Goal: Use online tool/utility: Utilize a website feature to perform a specific function

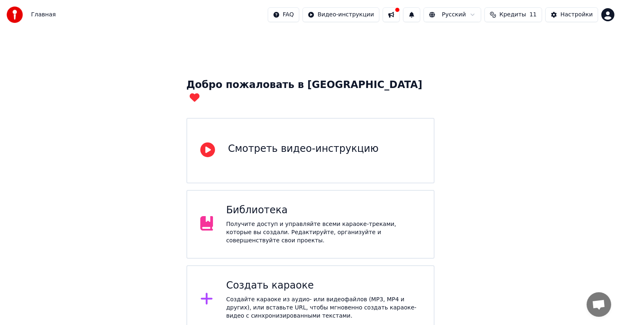
click at [301, 279] on div "Создать караоке" at bounding box center [323, 285] width 195 height 13
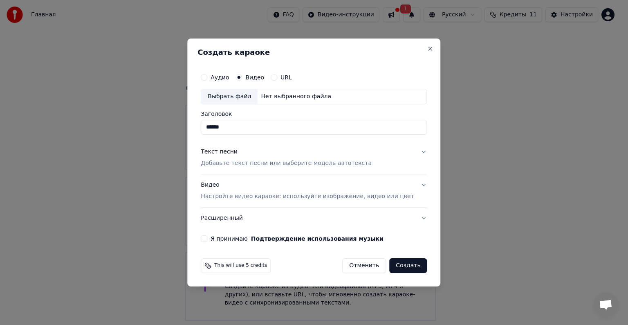
click at [248, 97] on div "Выбрать файл" at bounding box center [229, 96] width 56 height 15
drag, startPoint x: 240, startPoint y: 128, endPoint x: 212, endPoint y: 126, distance: 28.3
click at [212, 126] on div "Аудио Видео URL Выбрать файл C:\Users\hans-\Downloads\Produce.mp4 Заголовок ***…" at bounding box center [314, 155] width 233 height 179
type input "******"
click at [357, 164] on p "Добавьте текст песни или выберите модель автотекста" at bounding box center [286, 163] width 171 height 8
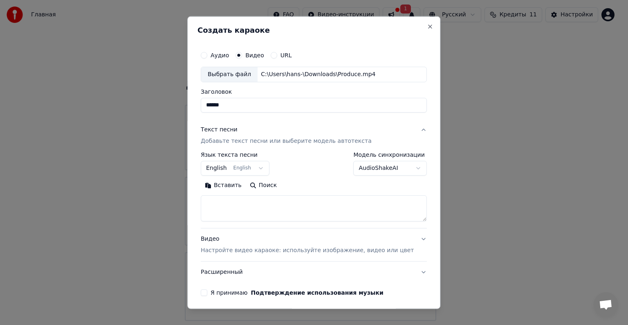
click at [263, 165] on button "English English" at bounding box center [235, 168] width 69 height 15
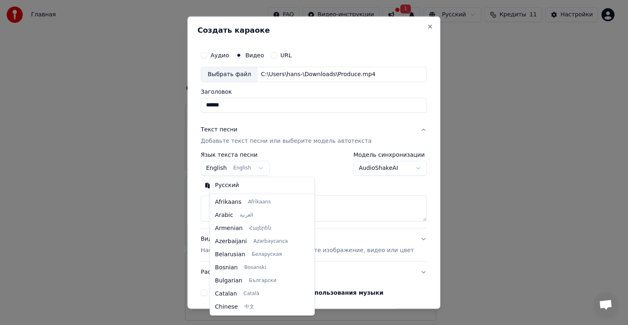
scroll to position [65, 0]
select select "**"
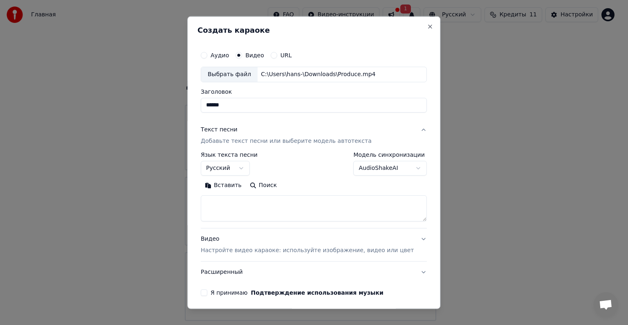
click at [268, 186] on button "Поиск" at bounding box center [263, 185] width 35 height 13
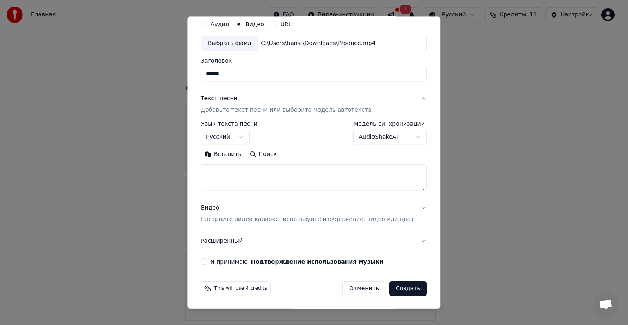
click at [290, 170] on textarea at bounding box center [314, 177] width 226 height 26
paste textarea "**********"
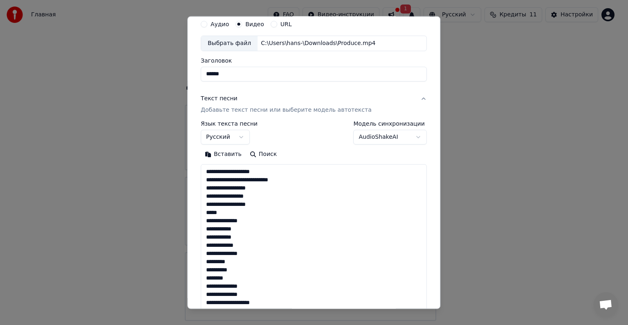
scroll to position [394, 0]
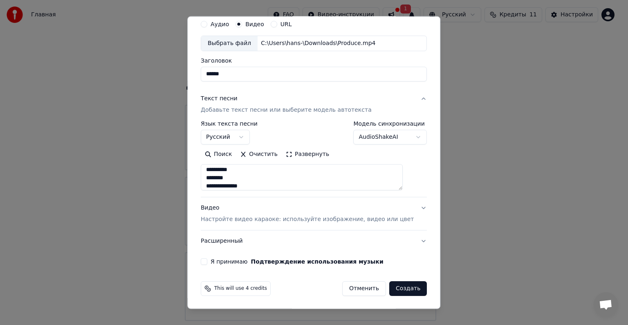
type textarea "**********"
click at [404, 208] on button "Видео Настройте видео караоке: используйте изображение, видео или цвет" at bounding box center [314, 213] width 226 height 33
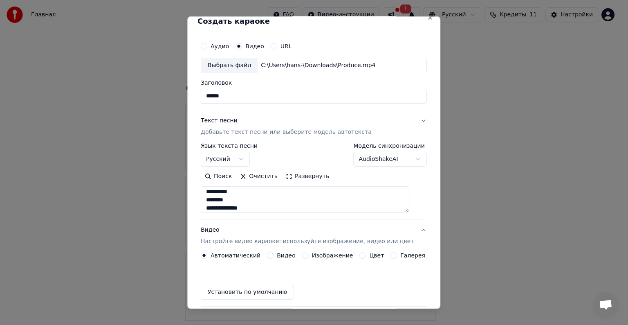
scroll to position [9, 0]
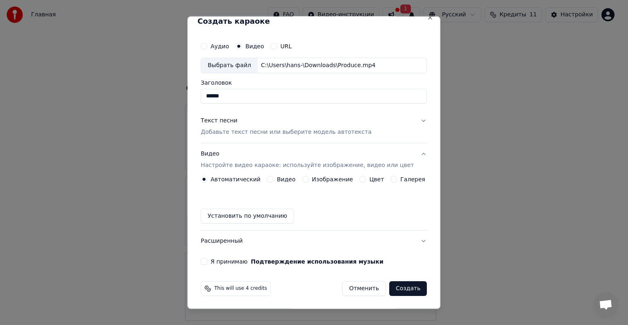
click at [275, 177] on div "Видео" at bounding box center [281, 179] width 29 height 7
click at [272, 177] on button "Видео" at bounding box center [270, 179] width 7 height 7
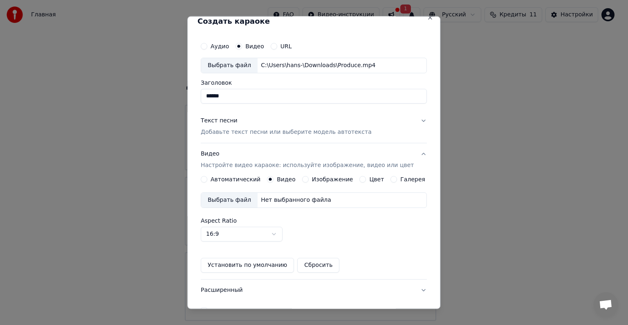
click at [241, 201] on div "Выбрать файл" at bounding box center [229, 200] width 56 height 15
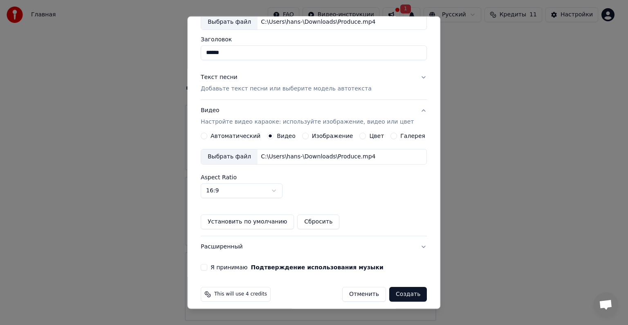
scroll to position [58, 0]
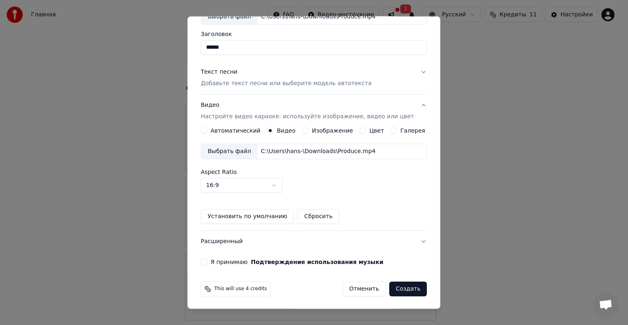
click at [207, 261] on button "Я принимаю Подтверждение использования музыки" at bounding box center [204, 261] width 7 height 7
click at [410, 72] on button "Текст песни Добавьте текст песни или выберите модель автотекста" at bounding box center [314, 77] width 226 height 33
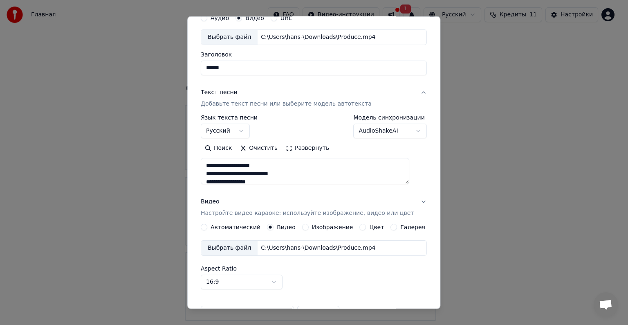
scroll to position [31, 0]
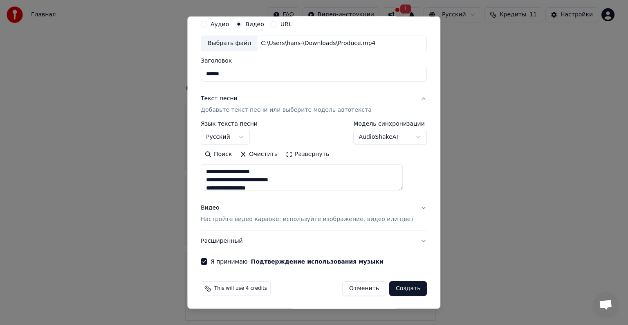
click at [406, 239] on button "Расширенный" at bounding box center [314, 240] width 226 height 21
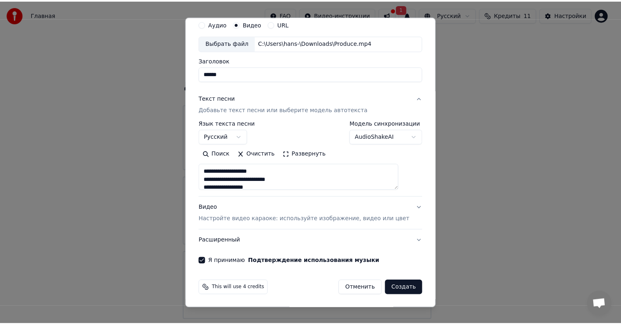
scroll to position [0, 0]
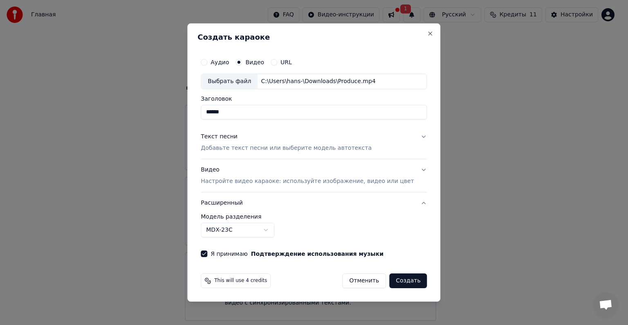
click at [400, 278] on button "Создать" at bounding box center [408, 280] width 38 height 15
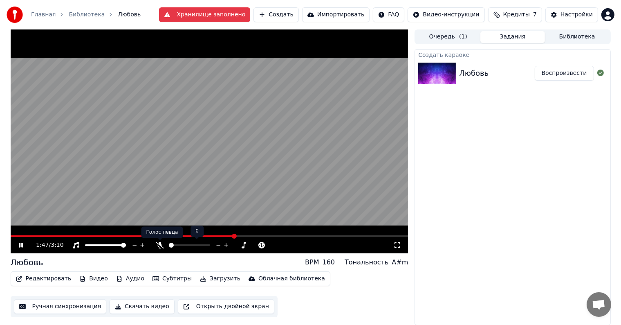
click at [158, 245] on icon at bounding box center [160, 245] width 8 height 7
click at [158, 245] on icon at bounding box center [160, 245] width 4 height 7
click at [11, 238] on span at bounding box center [13, 236] width 5 height 5
click at [160, 244] on icon at bounding box center [160, 245] width 8 height 7
click at [190, 236] on span at bounding box center [210, 236] width 398 height 2
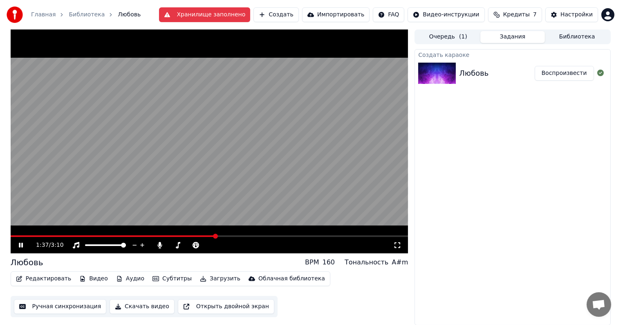
click at [230, 237] on span at bounding box center [210, 236] width 398 height 2
click at [281, 236] on span at bounding box center [210, 236] width 398 height 2
click at [306, 236] on span at bounding box center [210, 236] width 398 height 2
click at [335, 235] on video at bounding box center [210, 141] width 398 height 224
click at [331, 236] on span at bounding box center [210, 236] width 398 height 2
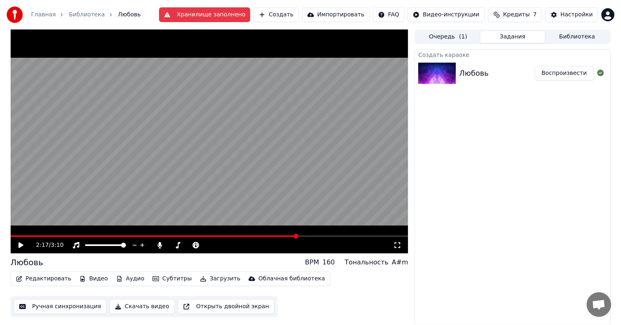
click at [297, 235] on span at bounding box center [154, 236] width 287 height 2
click at [213, 137] on video at bounding box center [210, 141] width 398 height 224
click at [335, 236] on span at bounding box center [210, 236] width 398 height 2
click at [374, 236] on span at bounding box center [210, 236] width 398 height 2
click at [159, 246] on icon at bounding box center [160, 245] width 4 height 7
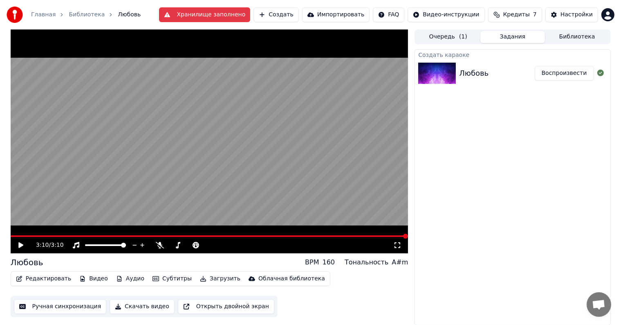
click at [203, 278] on button "Загрузить" at bounding box center [220, 278] width 47 height 11
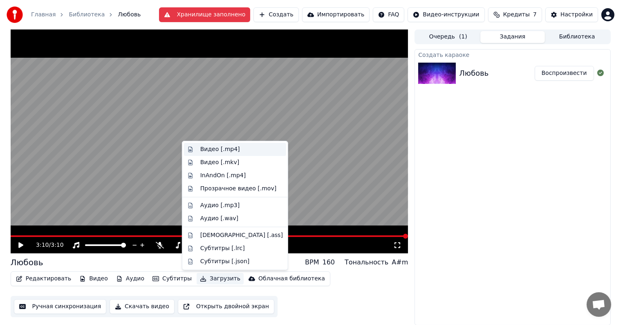
click at [222, 148] on div "Видео [.mp4]" at bounding box center [220, 149] width 40 height 8
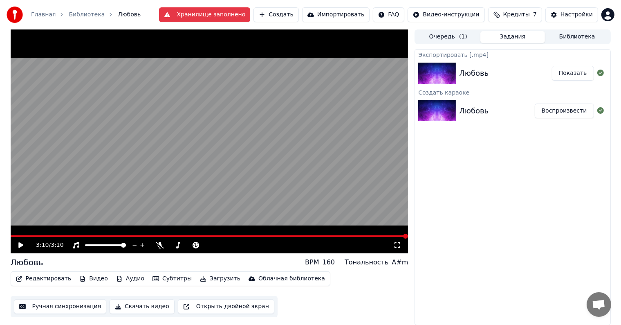
click at [573, 72] on button "Показать" at bounding box center [573, 73] width 42 height 15
click at [493, 142] on div "Экспортировать [.mp4] Любовь Показать Создать караоке Любовь Воспроизвести" at bounding box center [513, 187] width 196 height 276
